Goal: Task Accomplishment & Management: Use online tool/utility

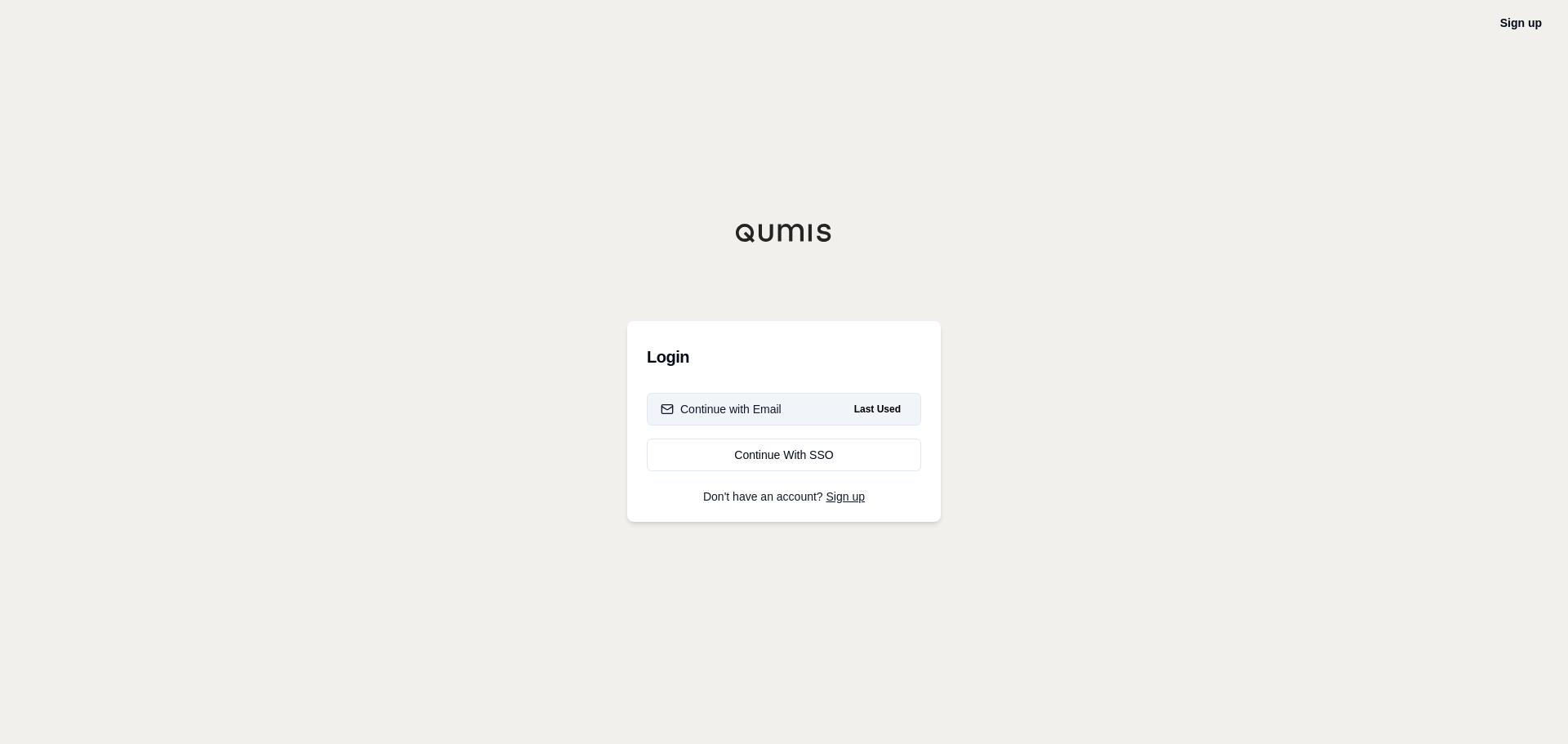
click at [779, 414] on div "Continue with Email" at bounding box center [720, 408] width 121 height 16
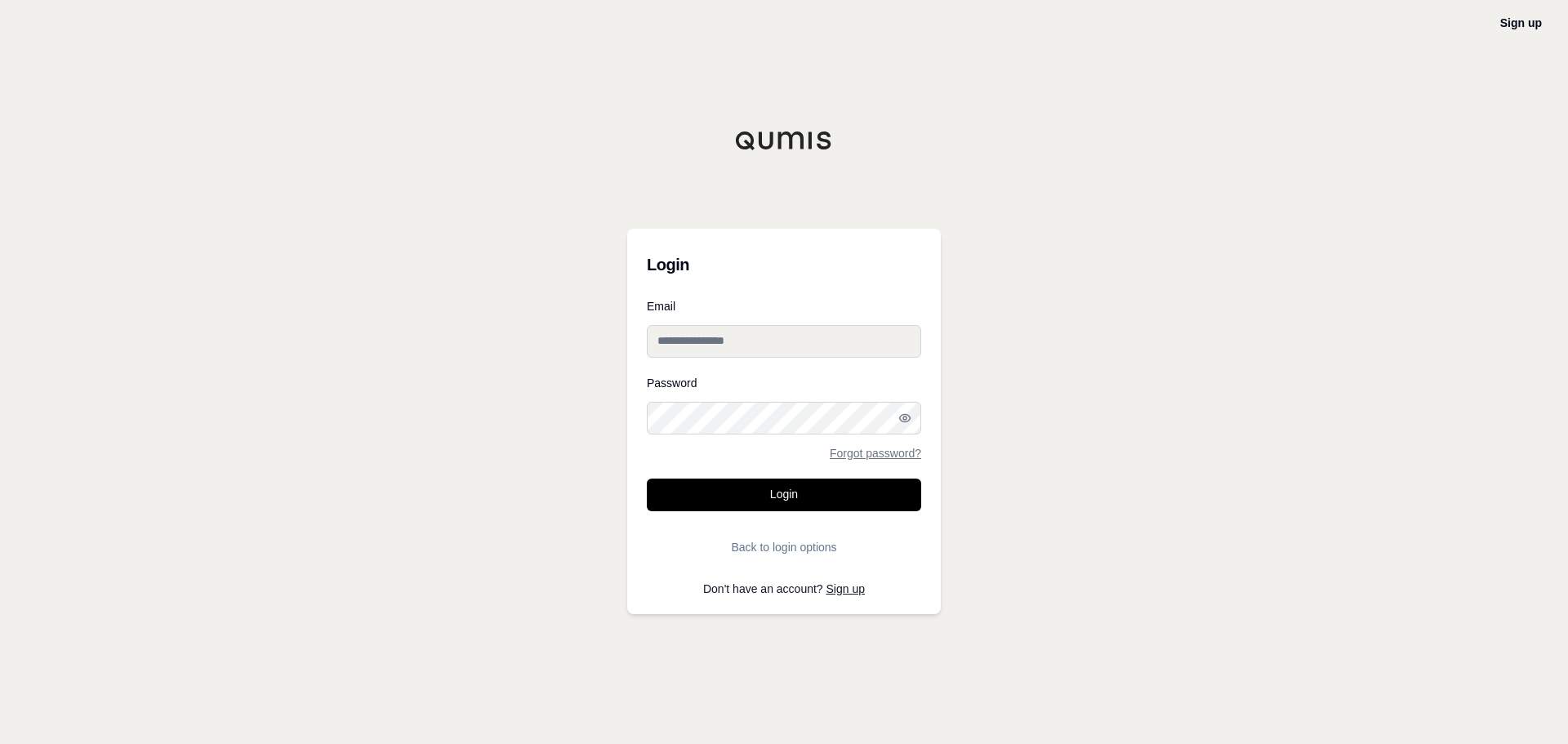
type input "**********"
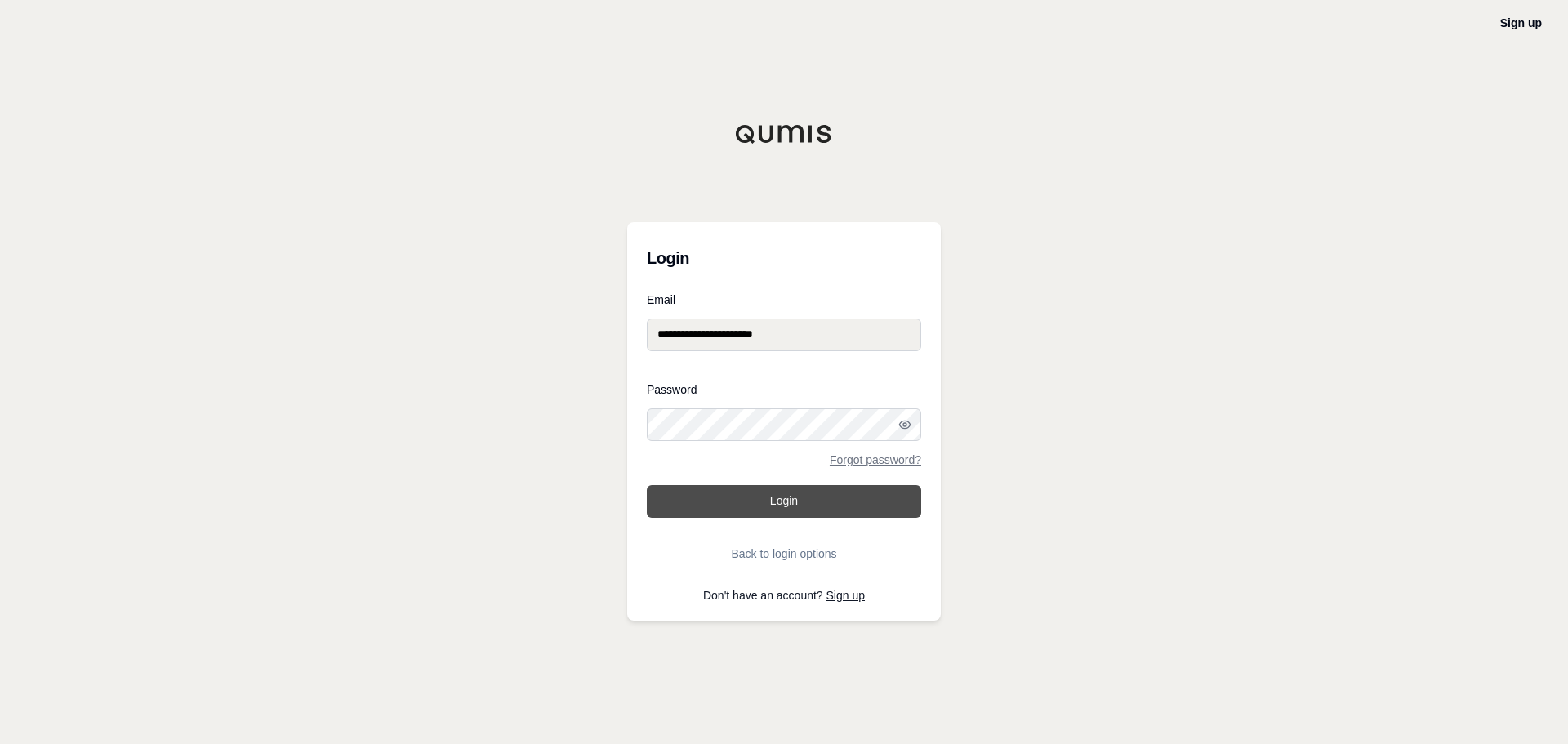
click at [756, 509] on button "Login" at bounding box center [784, 501] width 275 height 33
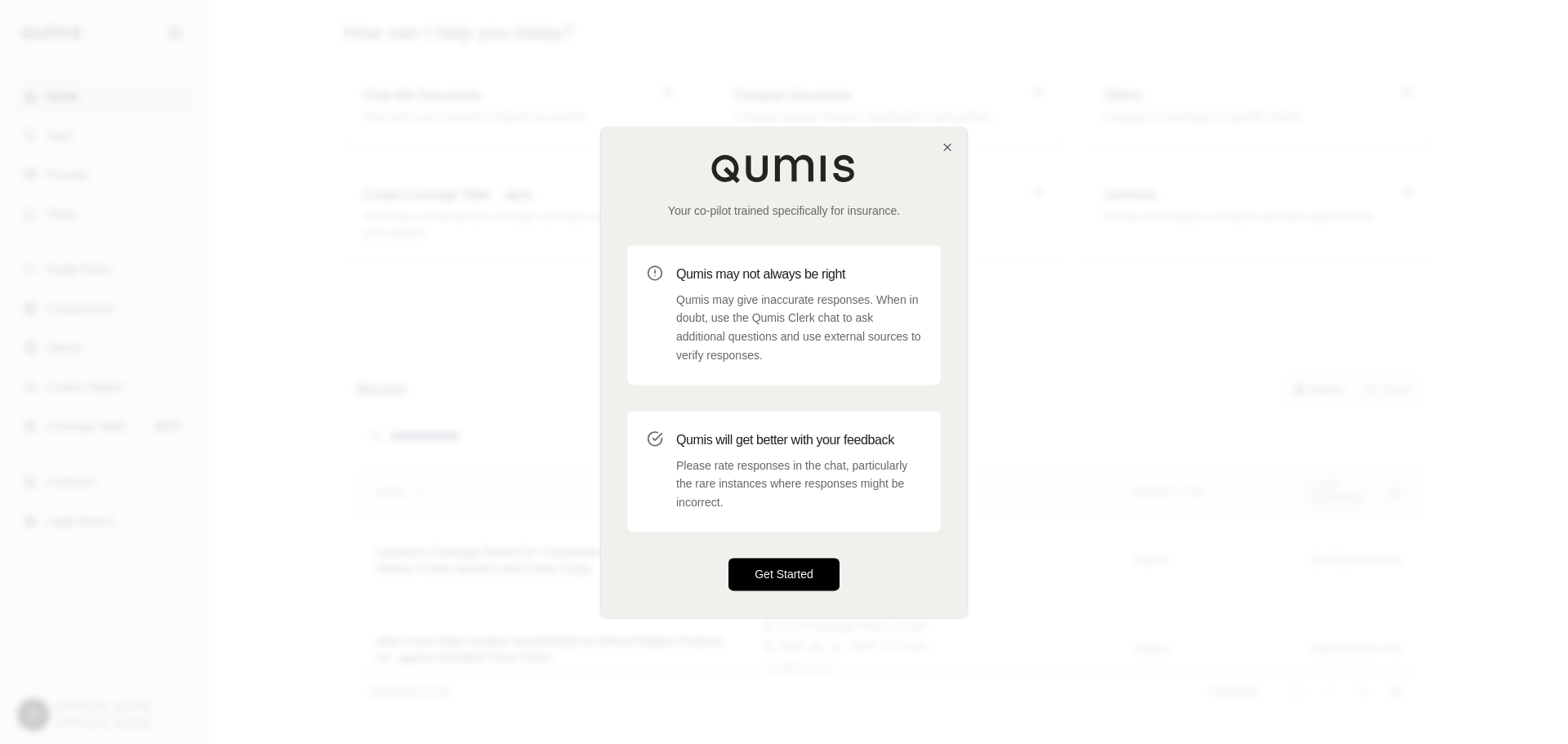
click at [804, 575] on button "Get Started" at bounding box center [784, 574] width 111 height 33
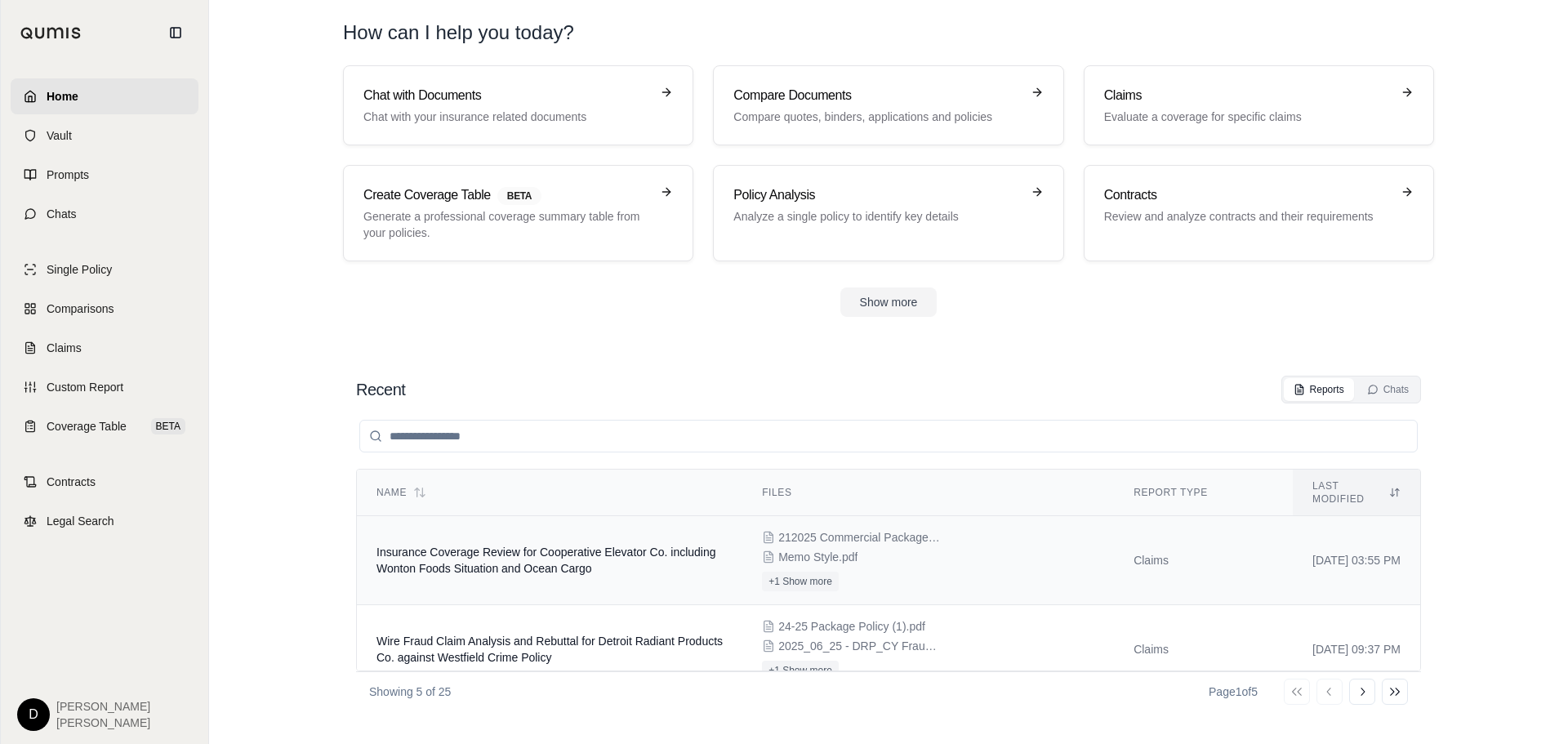
click at [527, 546] on td "Insurance Coverage Review for Cooperative Elevator Co. including Wonton Foods S…" at bounding box center [549, 560] width 385 height 89
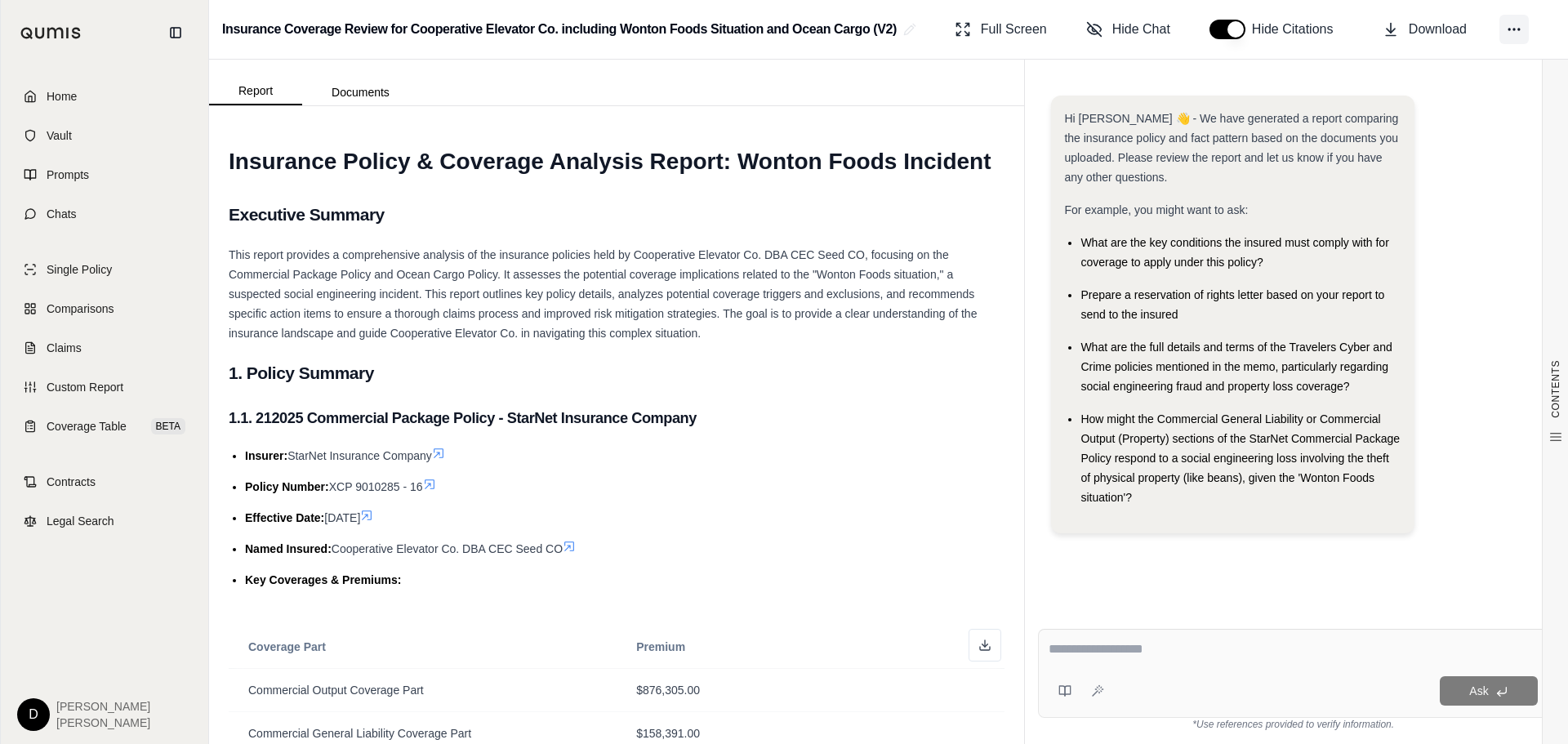
click at [1510, 28] on icon at bounding box center [1513, 29] width 16 height 16
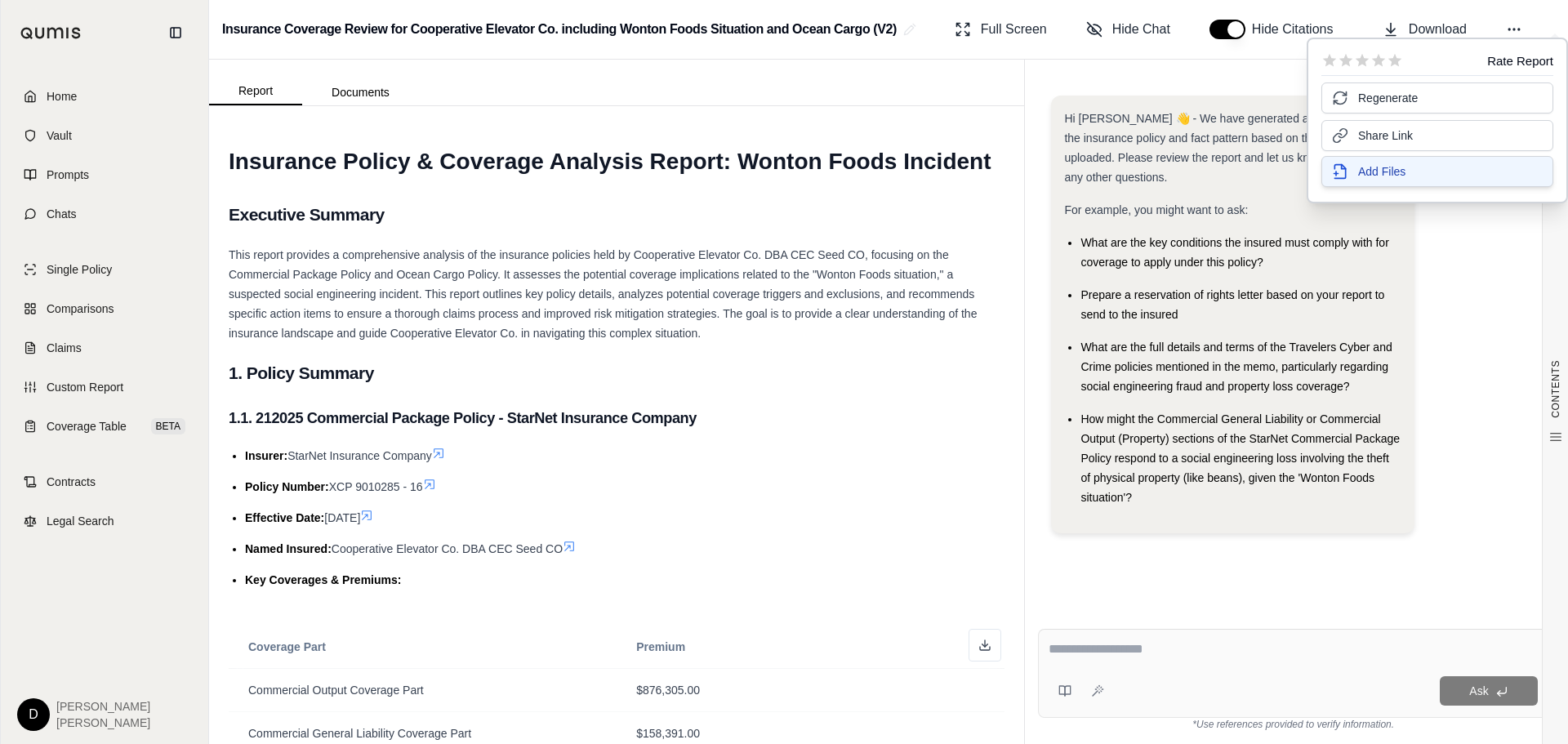
click at [1396, 174] on span "Add Files" at bounding box center [1381, 171] width 47 height 16
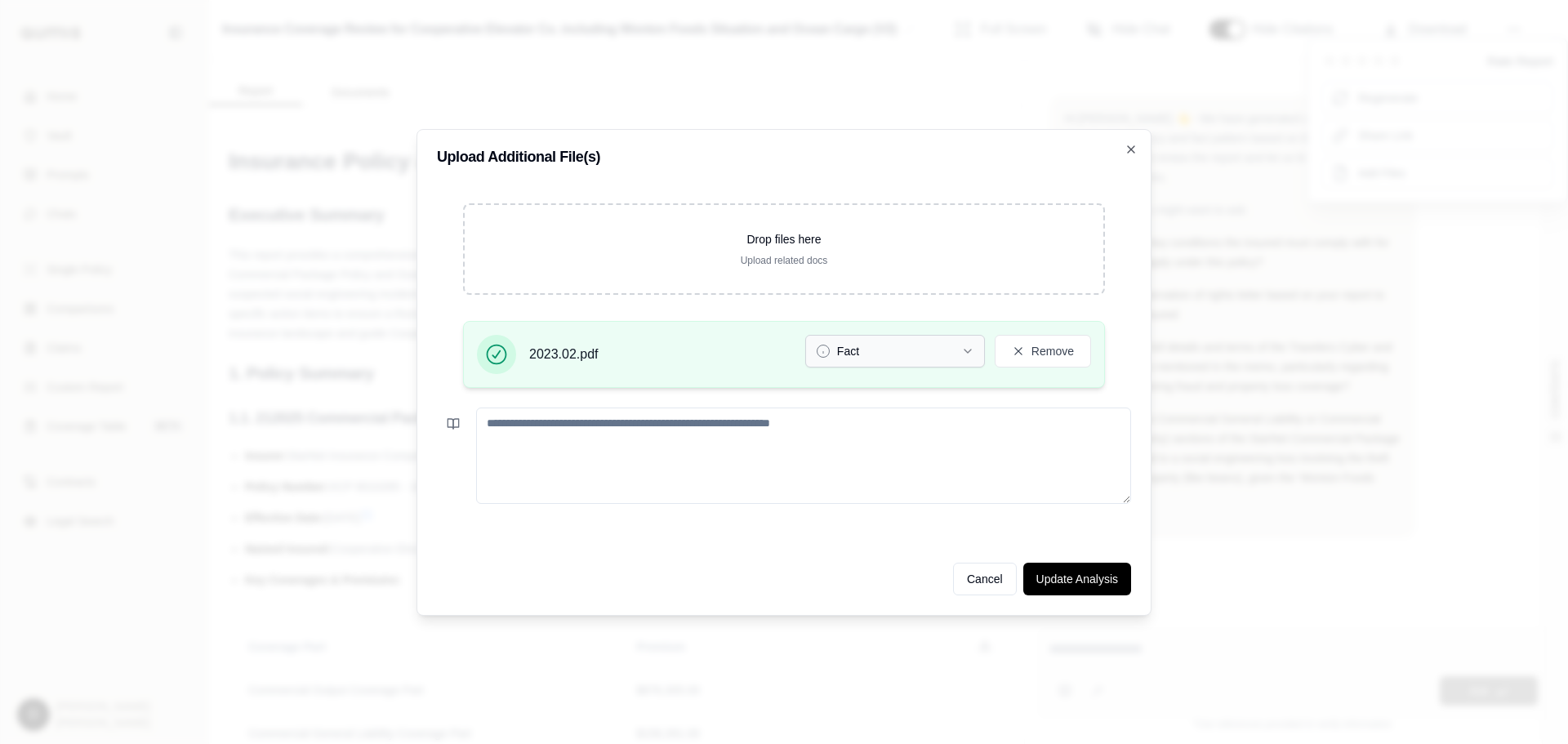
click at [888, 342] on button "Fact" at bounding box center [895, 351] width 180 height 33
click at [1058, 579] on button "Update Analysis" at bounding box center [1077, 579] width 108 height 33
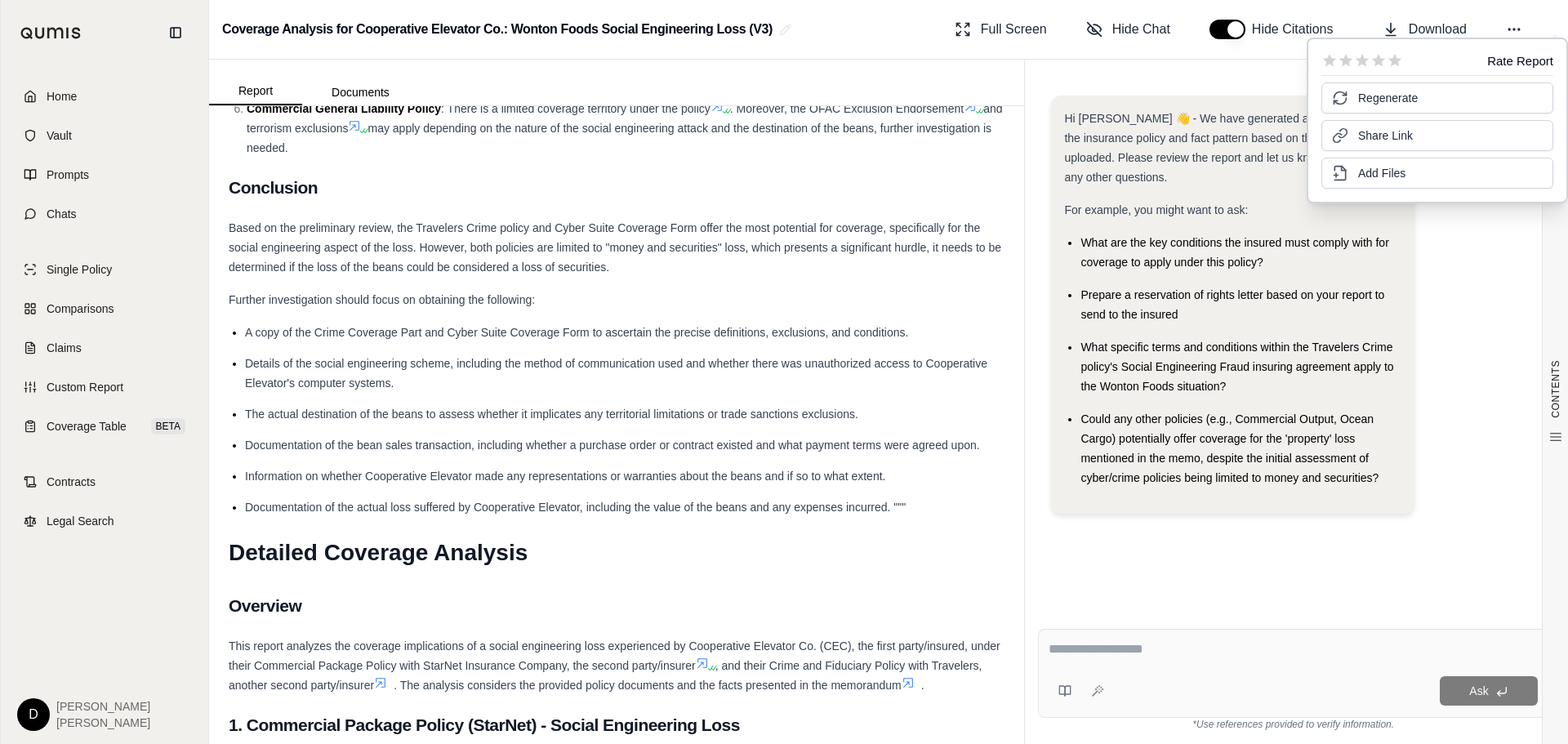
scroll to position [1552, 0]
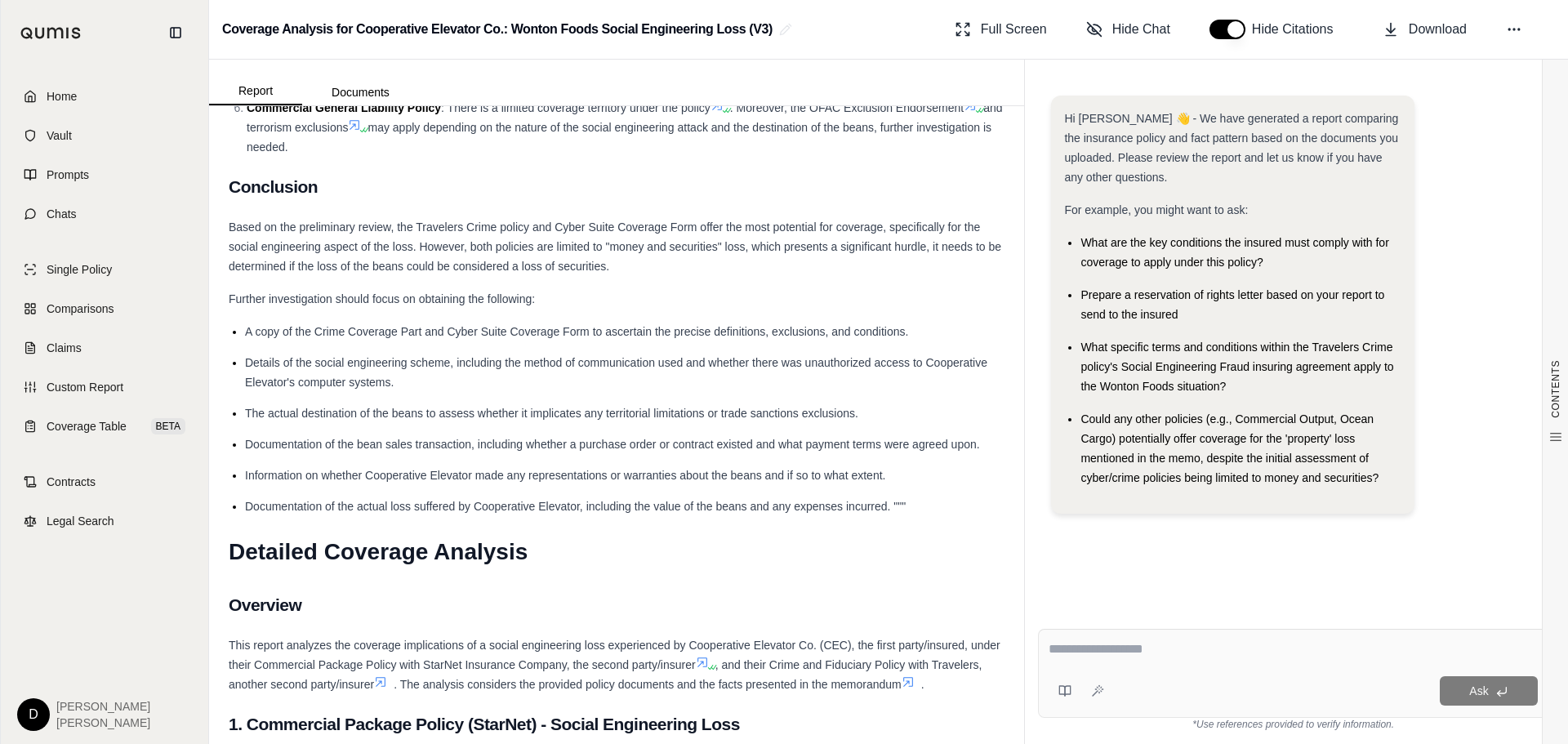
click at [1126, 654] on textarea at bounding box center [1293, 649] width 490 height 20
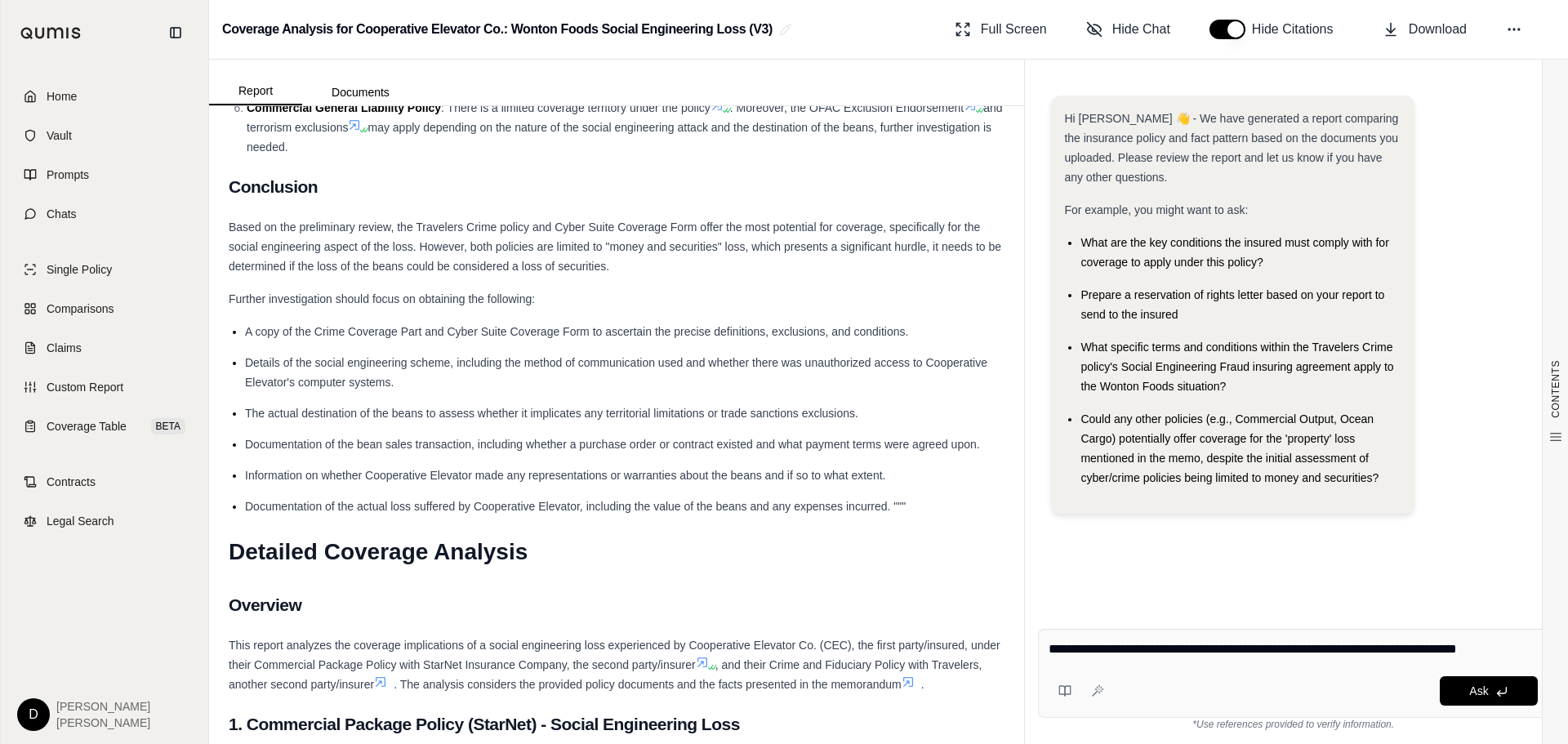
type textarea "**********"
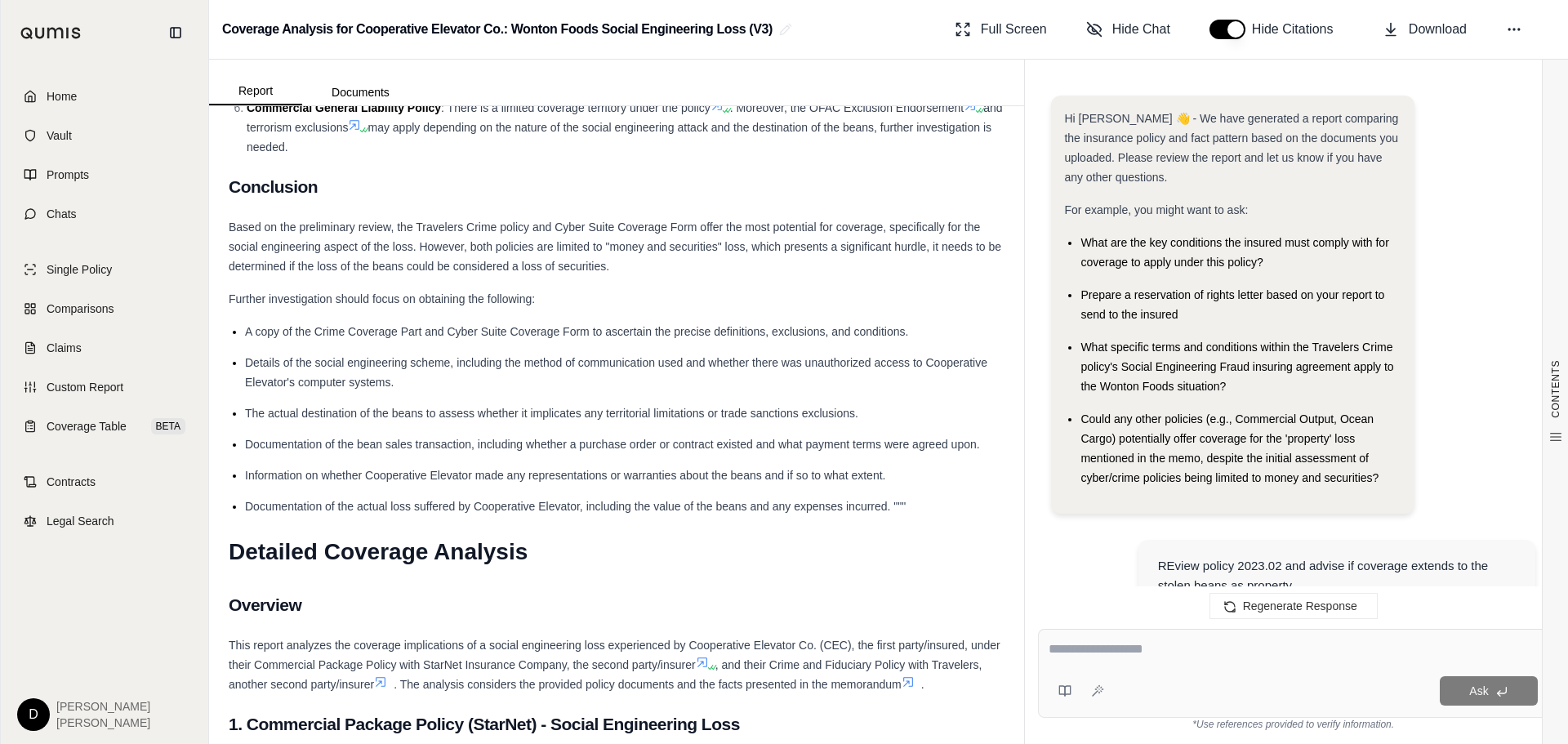
scroll to position [1919, 0]
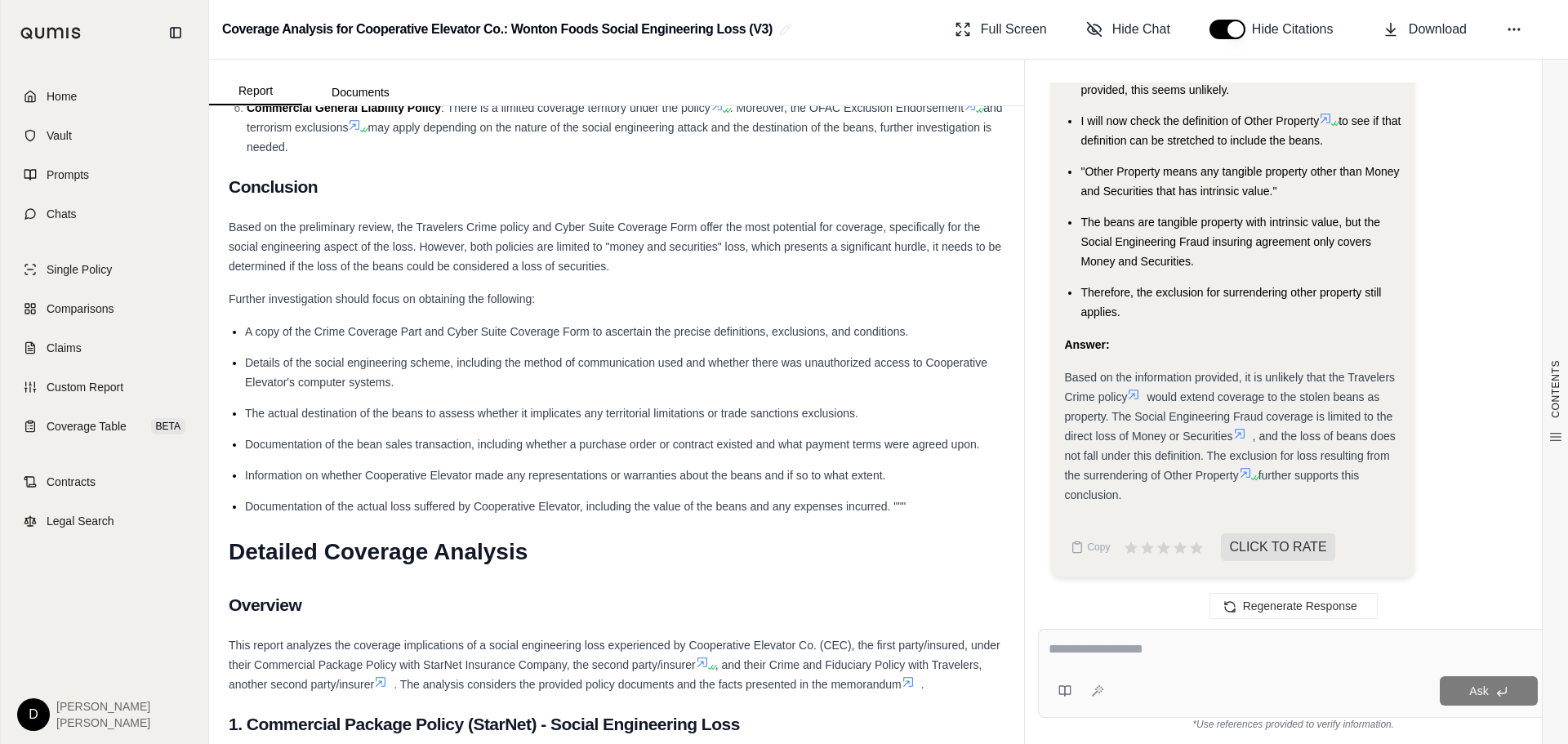
click at [1116, 647] on textarea at bounding box center [1293, 649] width 490 height 20
type textarea "**********"
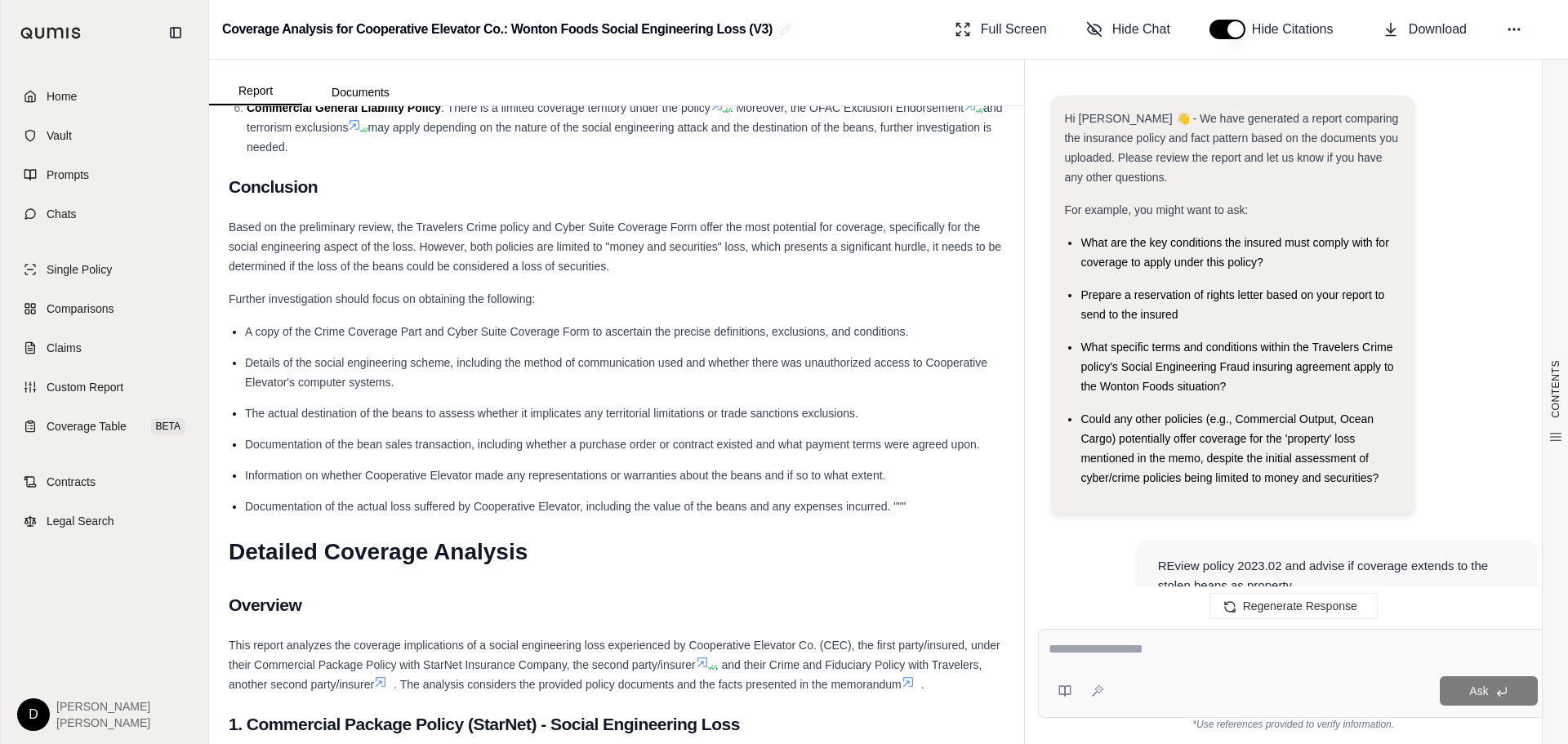
scroll to position [3955, 0]
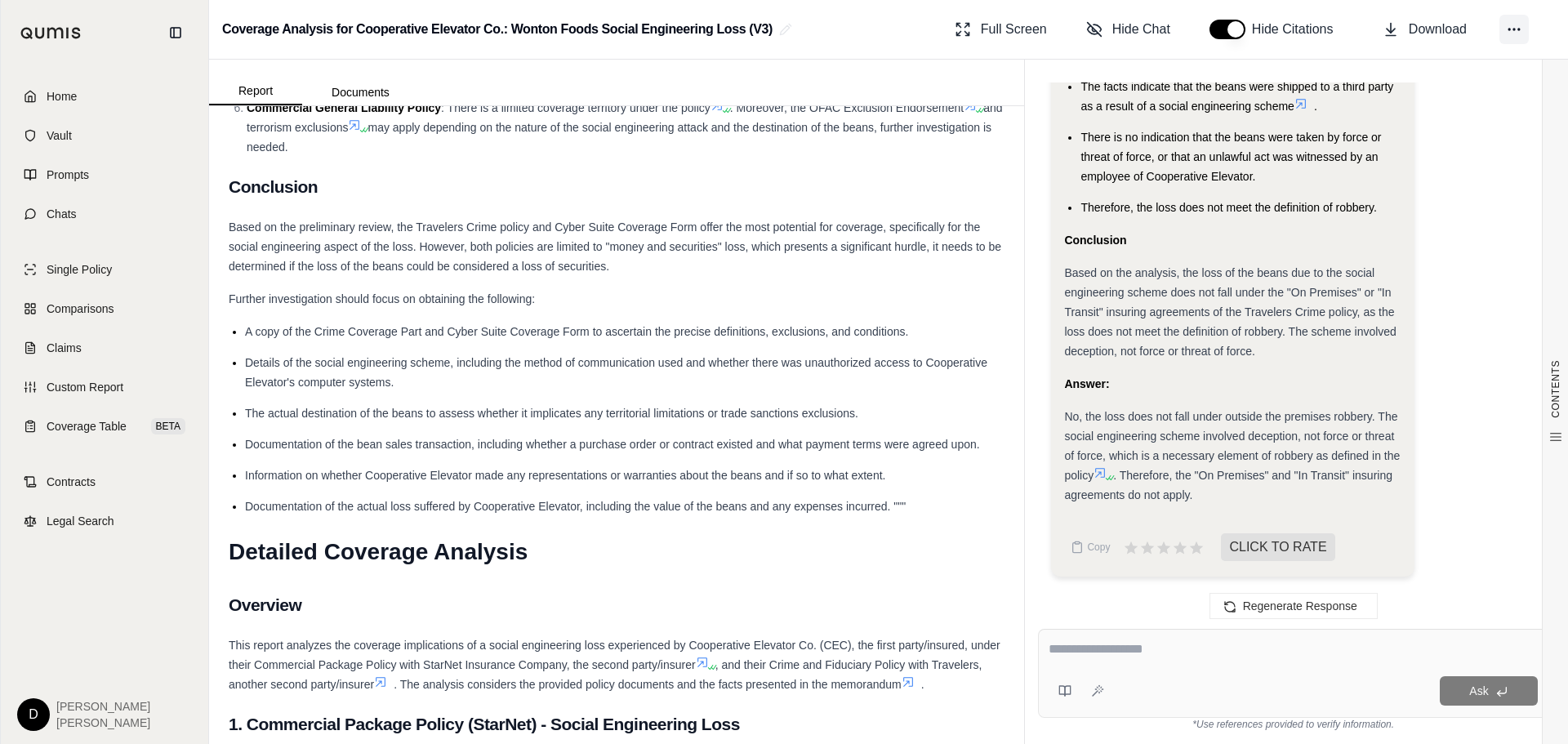
click at [1512, 27] on icon at bounding box center [1513, 29] width 16 height 16
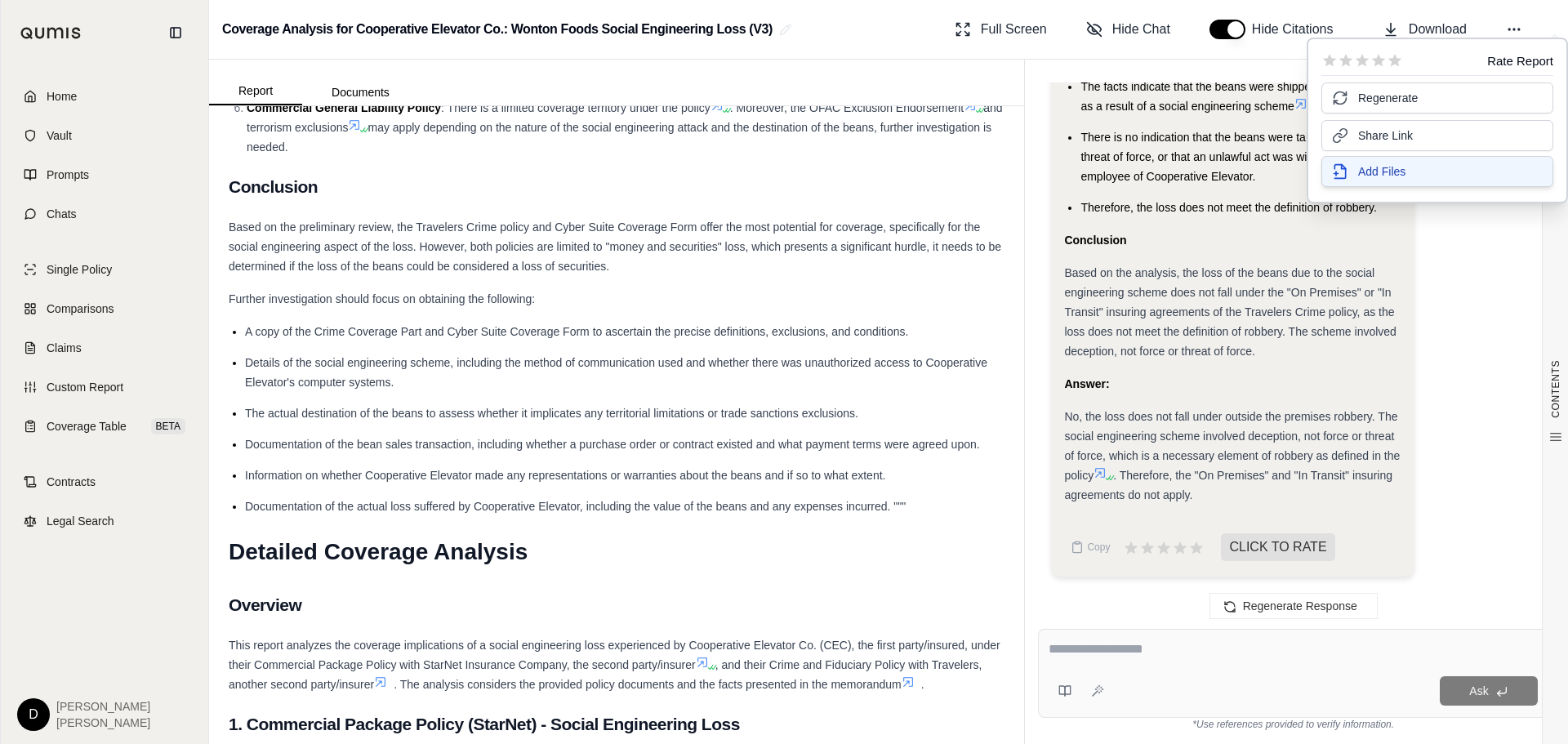
click at [1395, 168] on span "Add Files" at bounding box center [1381, 171] width 47 height 16
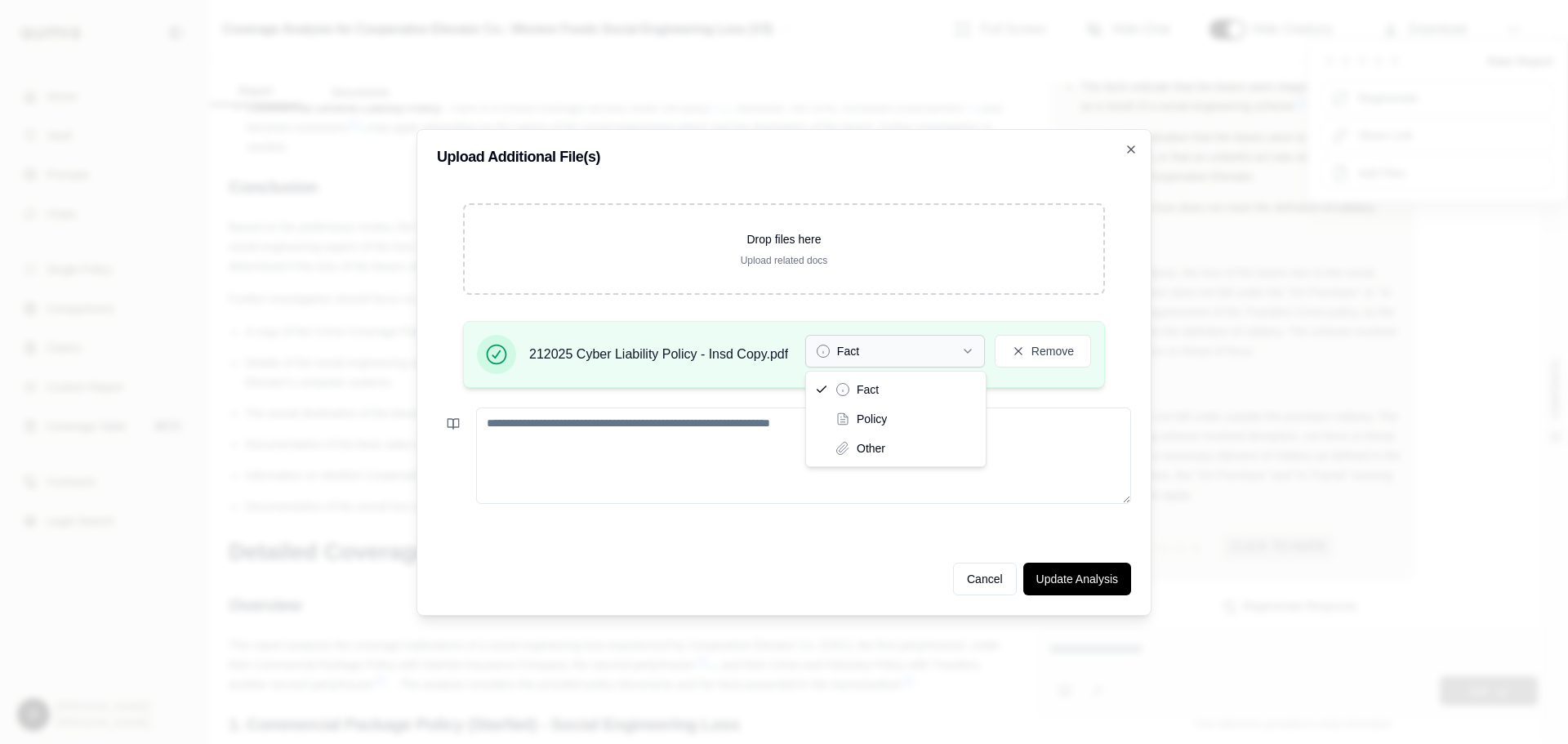
click at [922, 348] on button "Fact" at bounding box center [895, 351] width 180 height 33
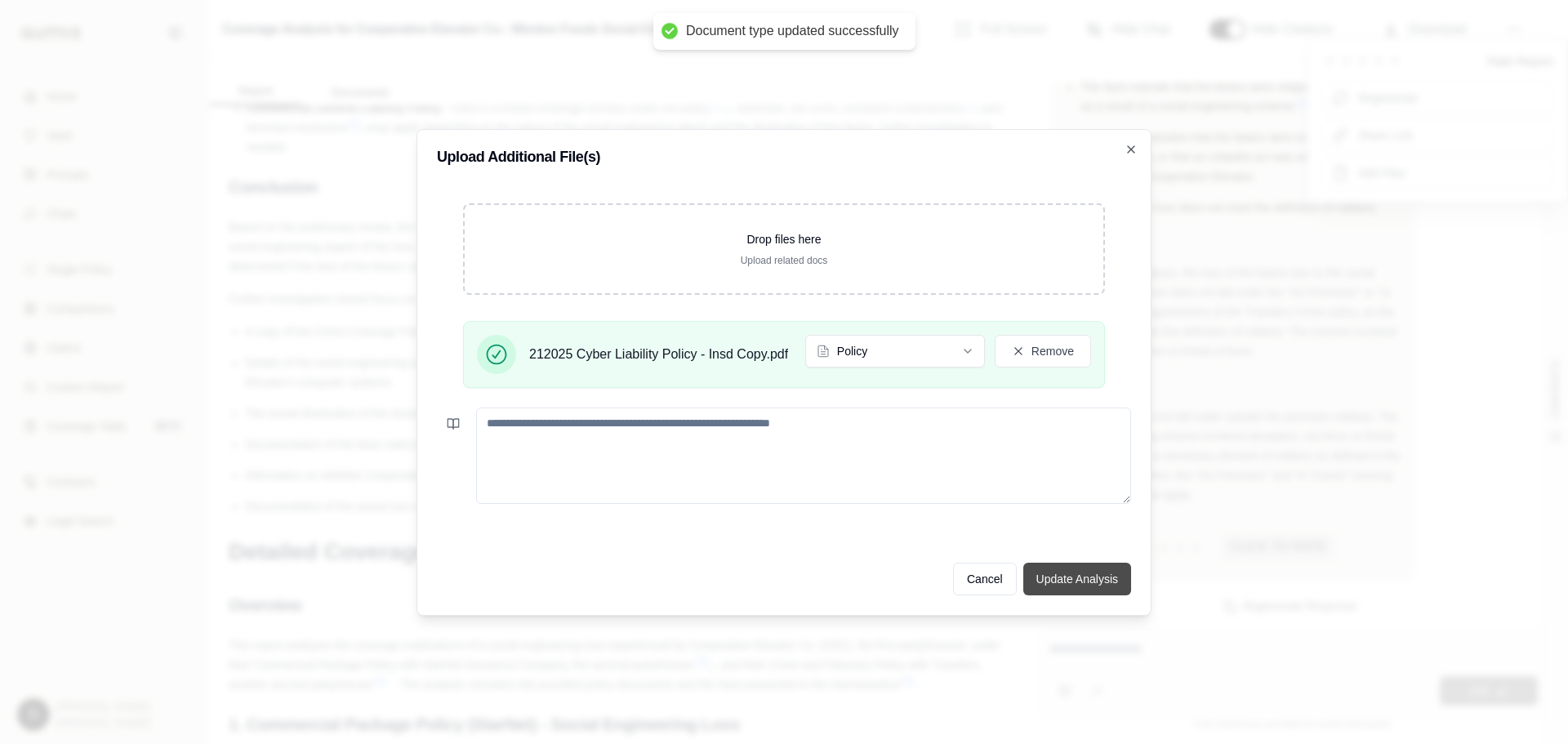
click at [1080, 577] on button "Update Analysis" at bounding box center [1077, 579] width 108 height 33
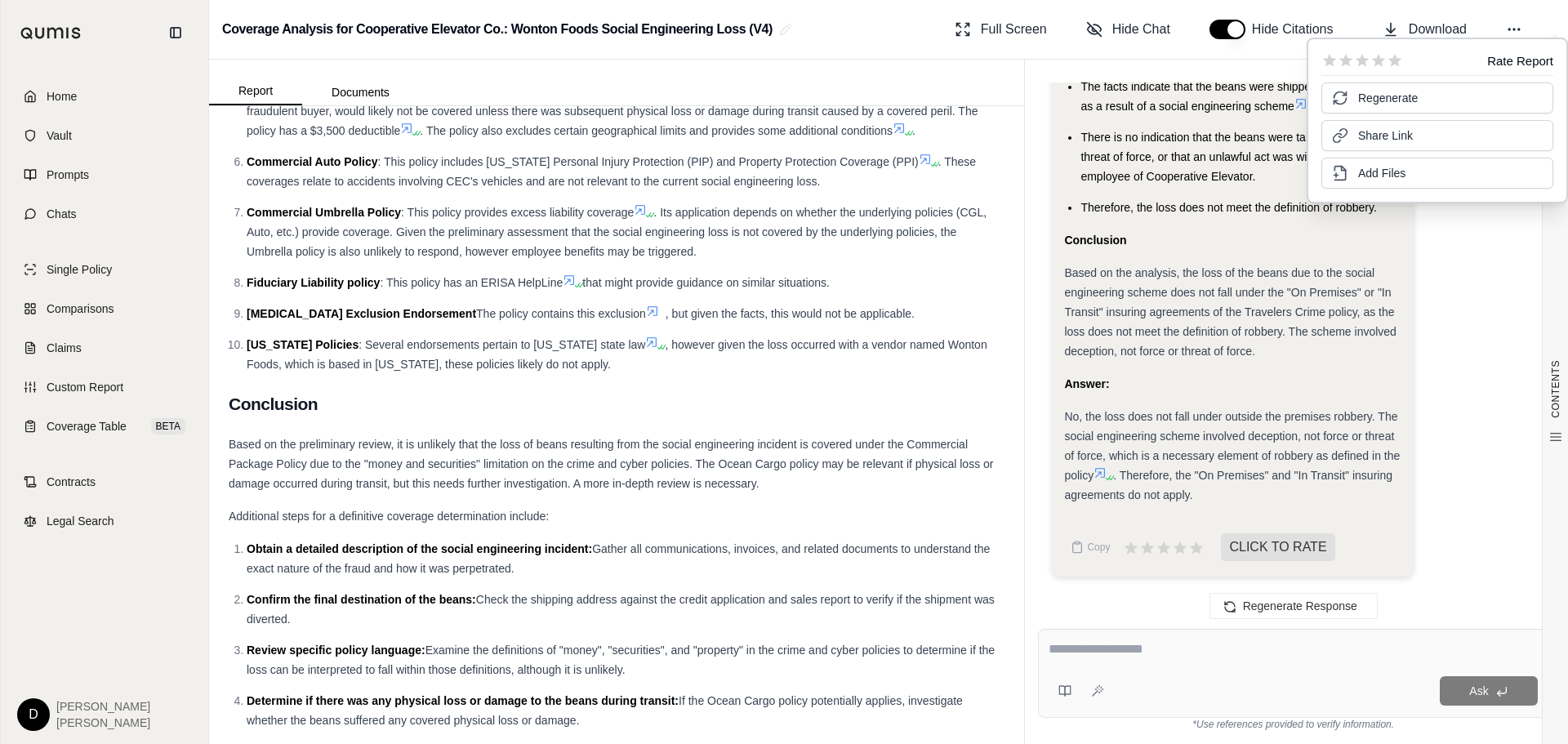
click at [1123, 661] on div at bounding box center [1293, 652] width 490 height 25
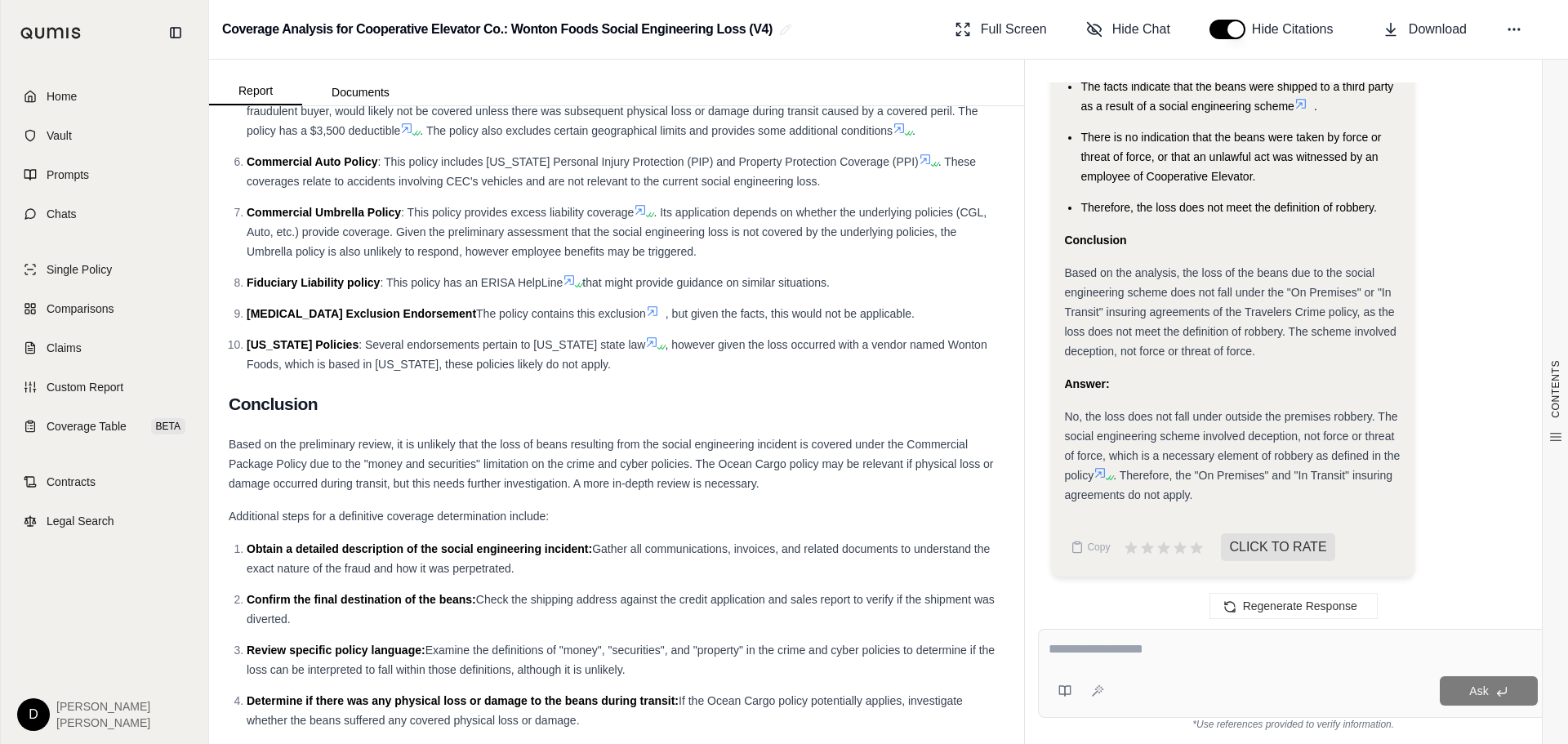
click at [1117, 647] on textarea at bounding box center [1293, 649] width 490 height 20
type textarea "**********"
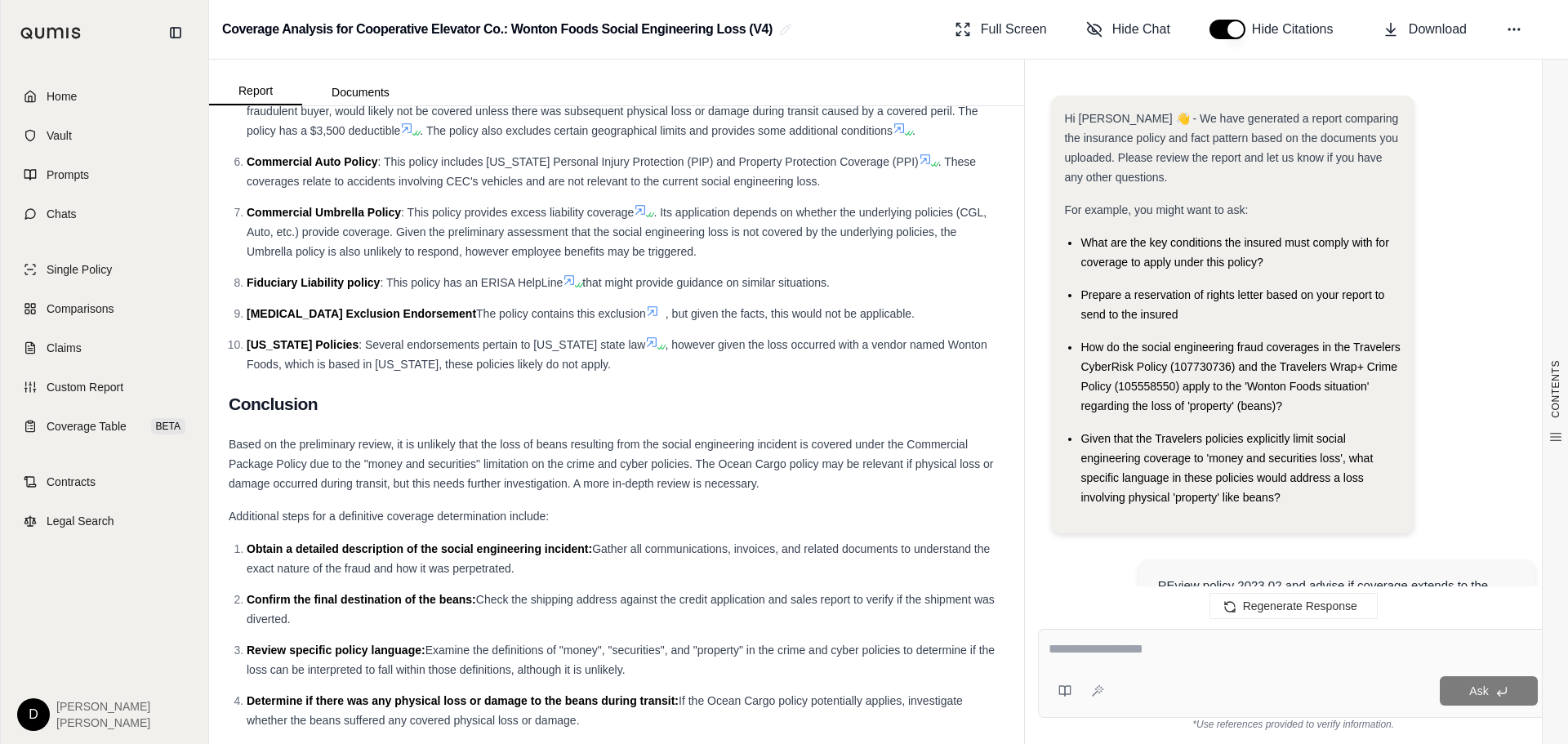
scroll to position [7478, 0]
